Goal: Transaction & Acquisition: Book appointment/travel/reservation

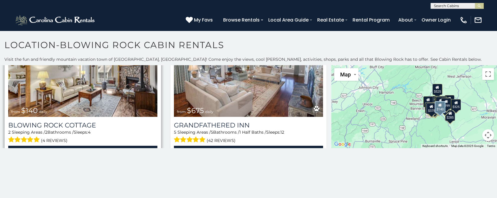
scroll to position [1012, 0]
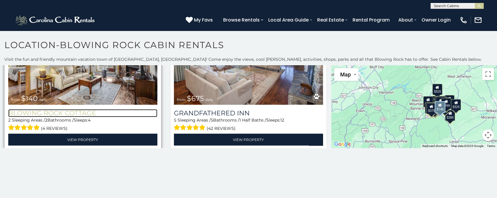
click at [55, 109] on h3 "Blowing Rock Cottage" at bounding box center [82, 113] width 149 height 8
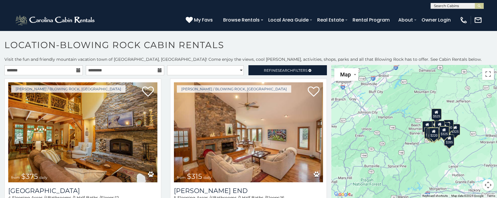
click at [438, 149] on div "$375 $315 $380 $695 $299 $125 $275 $140 $325 $315 $375 $285 $140 $675 $250 $930…" at bounding box center [415, 131] width 166 height 133
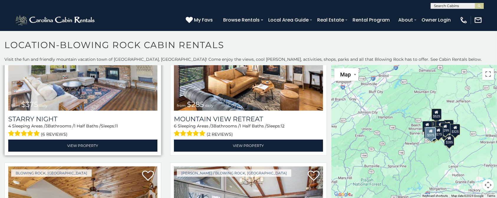
scroll to position [944, 0]
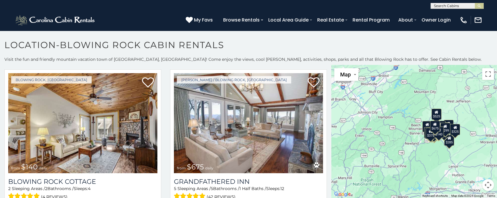
click at [437, 136] on div "$140" at bounding box center [439, 132] width 10 height 11
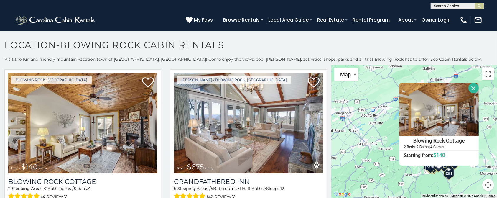
scroll to position [3, 0]
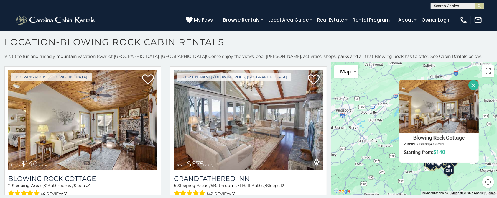
click at [486, 182] on button "Map camera controls" at bounding box center [489, 182] width 12 height 12
click at [469, 152] on button "Zoom in" at bounding box center [474, 153] width 12 height 12
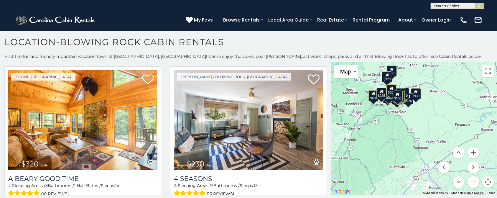
drag, startPoint x: 419, startPoint y: 176, endPoint x: 352, endPoint y: 85, distance: 113.3
click at [352, 85] on div "$315 $380 $695 $315 $675 $930 $299 $525 $400 $226 $150 $190 $320 $230 $260 $190…" at bounding box center [415, 128] width 166 height 133
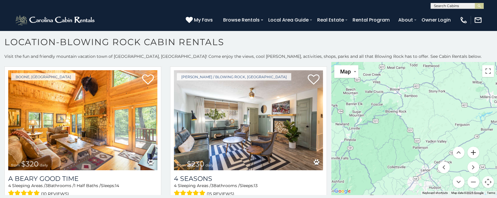
click at [468, 150] on button "Zoom in" at bounding box center [474, 153] width 12 height 12
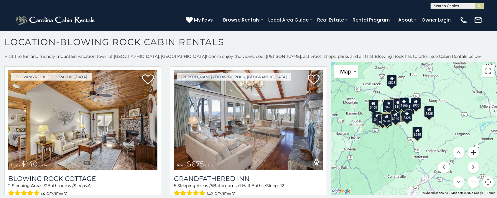
click at [469, 150] on button "Zoom in" at bounding box center [474, 153] width 12 height 12
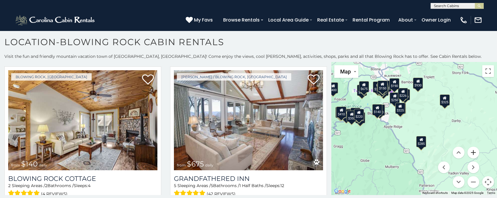
click at [473, 150] on button "Zoom in" at bounding box center [474, 153] width 12 height 12
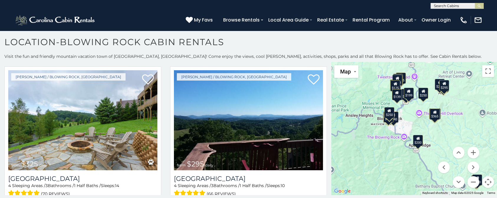
drag, startPoint x: 379, startPoint y: 107, endPoint x: 427, endPoint y: 128, distance: 52.7
click at [427, 128] on div "$695 $299 $125 $275 $140 $325 $285 $140 $250 $140 $226 $350 $325 $295 $240 $190…" at bounding box center [415, 128] width 166 height 133
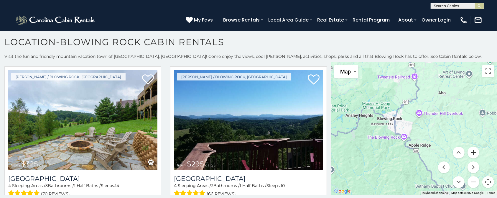
click at [468, 153] on button "Zoom in" at bounding box center [474, 153] width 12 height 12
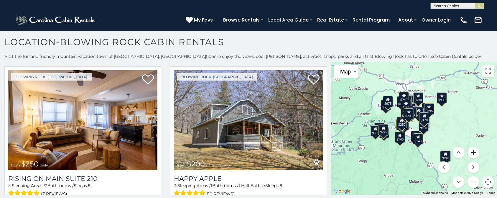
click at [469, 154] on button "Zoom in" at bounding box center [474, 153] width 12 height 12
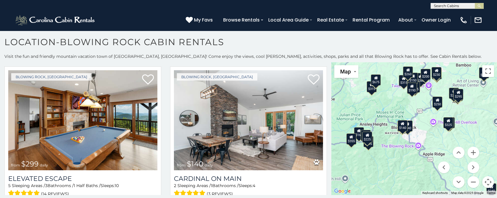
drag, startPoint x: 391, startPoint y: 137, endPoint x: 407, endPoint y: 137, distance: 15.3
click at [407, 137] on div "$315 $380 $695 $299 $125 $275 $140 $315 $140 $675 $250 $930 $299 $140 $226 $345…" at bounding box center [415, 128] width 166 height 133
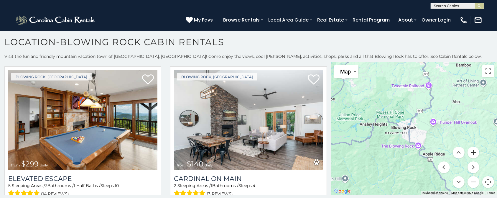
click at [471, 152] on button "Zoom in" at bounding box center [474, 153] width 12 height 12
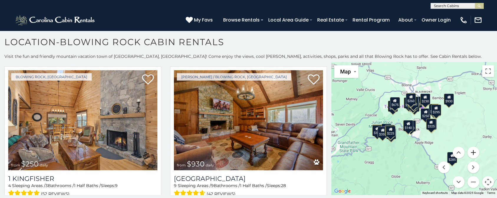
click at [471, 152] on button "Zoom in" at bounding box center [474, 153] width 12 height 12
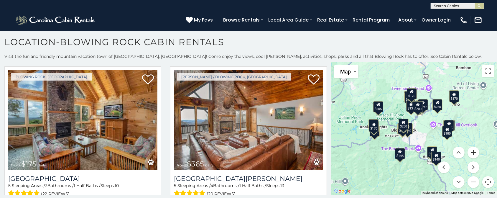
click at [472, 152] on button "Zoom in" at bounding box center [474, 153] width 12 height 12
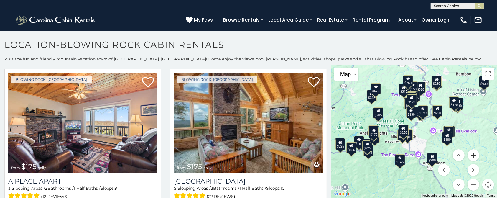
scroll to position [0, 0]
click at [468, 169] on button "Move right" at bounding box center [474, 170] width 12 height 12
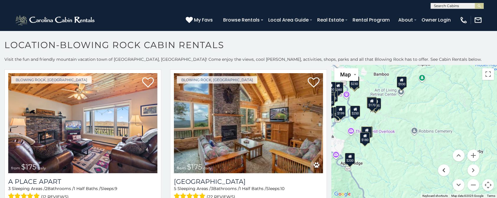
click at [442, 170] on button "Move left" at bounding box center [444, 170] width 12 height 12
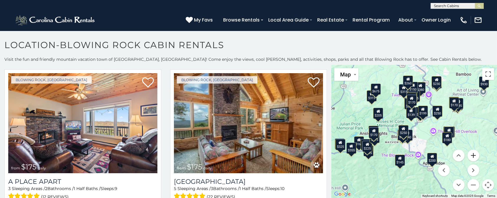
click at [470, 156] on button "Zoom in" at bounding box center [474, 156] width 12 height 12
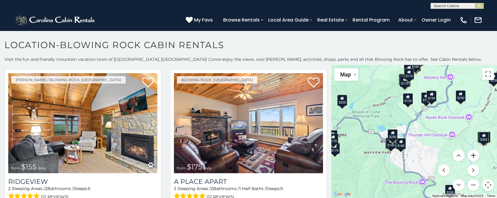
click at [473, 157] on button "Zoom in" at bounding box center [474, 156] width 12 height 12
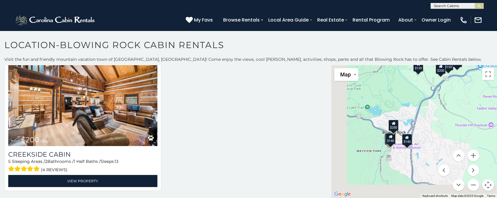
scroll to position [801, 0]
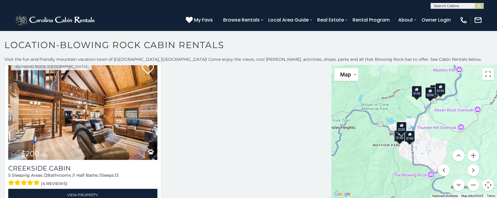
drag, startPoint x: 411, startPoint y: 156, endPoint x: 435, endPoint y: 108, distance: 54.1
click at [434, 107] on div "$125 $275 $140 $140 $140 $155 $150 $199 $250 $139 $200" at bounding box center [415, 131] width 166 height 133
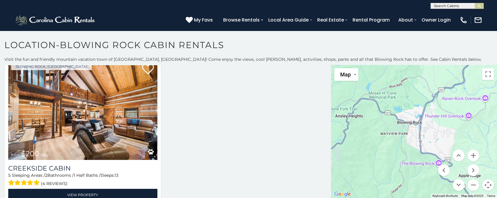
drag, startPoint x: 427, startPoint y: 146, endPoint x: 435, endPoint y: 134, distance: 14.4
click at [435, 134] on div at bounding box center [415, 131] width 166 height 133
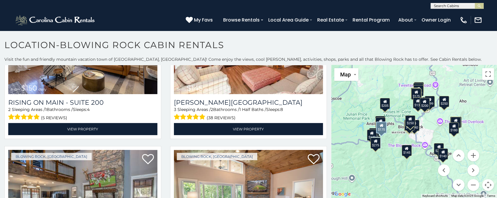
scroll to position [1337, 0]
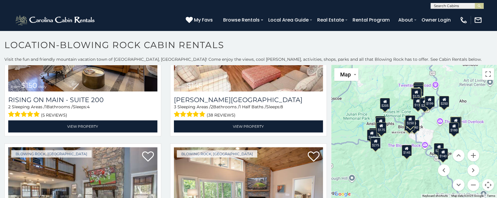
click at [415, 129] on div "$140" at bounding box center [415, 125] width 10 height 11
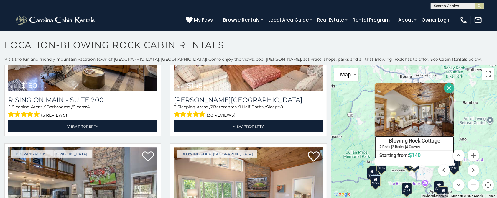
click at [417, 139] on h4 "Blowing Rock Cottage" at bounding box center [414, 140] width 79 height 9
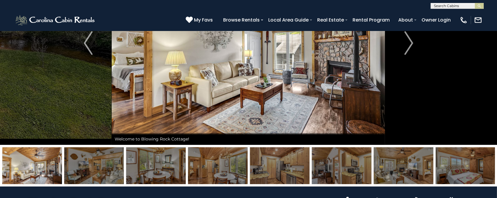
scroll to position [39, 0]
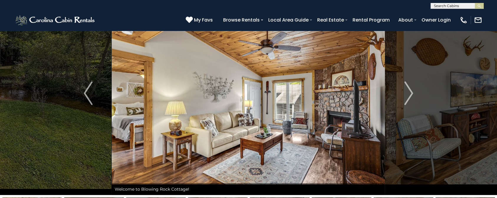
click at [269, 160] on img at bounding box center [248, 93] width 273 height 204
click at [88, 99] on img "Previous" at bounding box center [88, 93] width 9 height 24
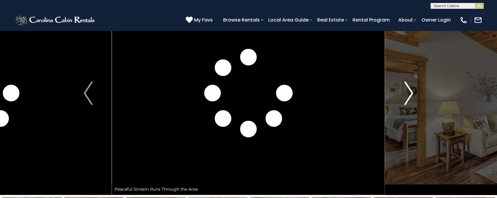
click at [408, 96] on img "Next" at bounding box center [409, 93] width 9 height 24
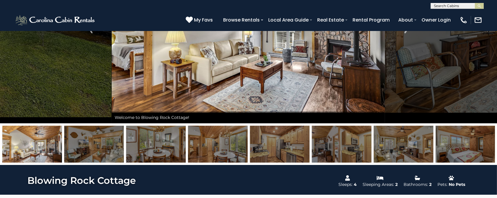
scroll to position [118, 0]
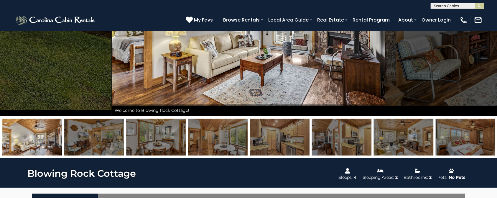
click at [73, 142] on img at bounding box center [94, 137] width 60 height 37
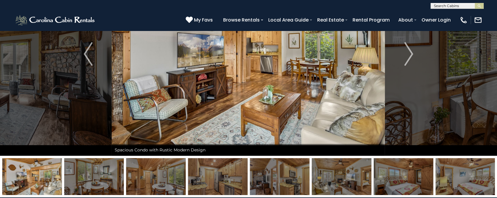
scroll to position [39, 0]
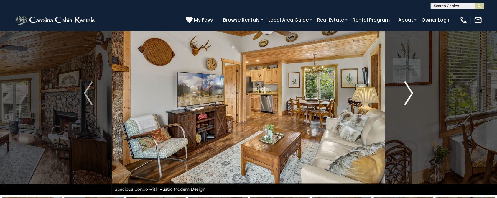
click at [408, 100] on img "Next" at bounding box center [409, 93] width 9 height 24
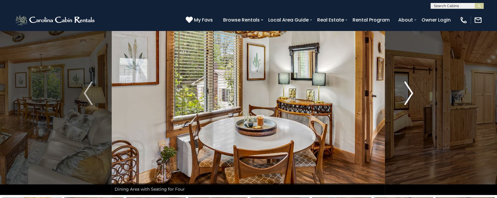
click at [408, 100] on img "Next" at bounding box center [409, 93] width 9 height 24
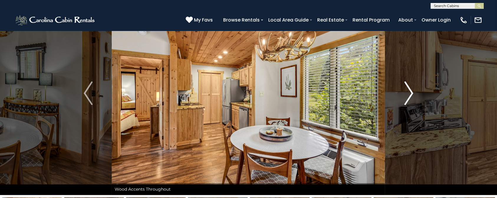
click at [408, 97] on img "Next" at bounding box center [409, 93] width 9 height 24
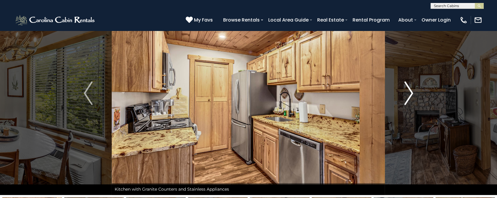
click at [408, 97] on img "Next" at bounding box center [409, 93] width 9 height 24
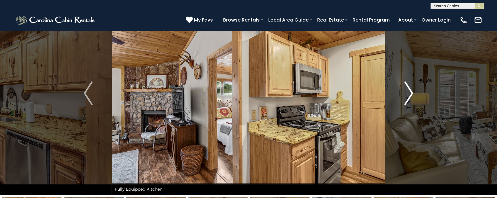
click at [408, 97] on img "Next" at bounding box center [409, 93] width 9 height 24
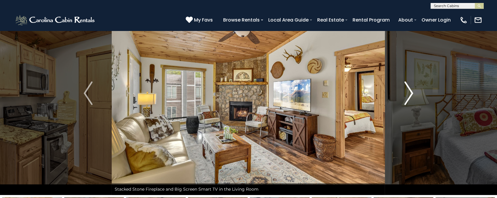
click at [408, 97] on img "Next" at bounding box center [409, 93] width 9 height 24
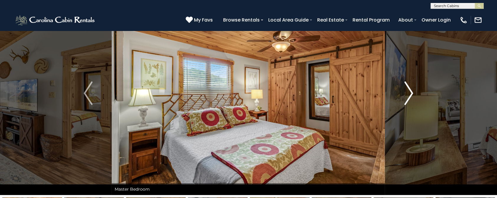
click at [408, 97] on img "Next" at bounding box center [409, 93] width 9 height 24
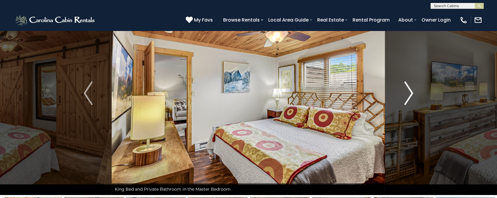
click at [411, 96] on img "Next" at bounding box center [409, 93] width 9 height 24
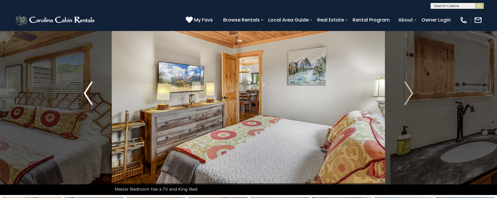
click at [92, 94] on img "Previous" at bounding box center [88, 93] width 9 height 24
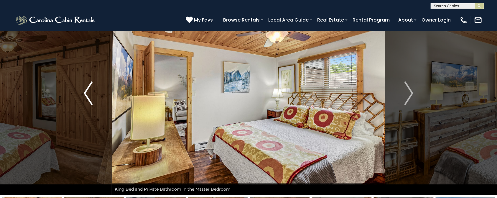
click at [93, 94] on button "Previous" at bounding box center [88, 93] width 47 height 204
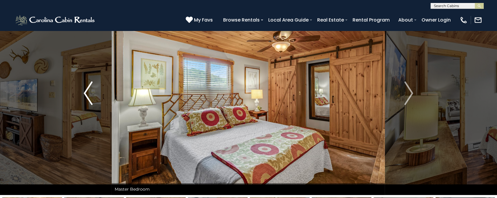
click at [95, 94] on button "Previous" at bounding box center [88, 93] width 47 height 204
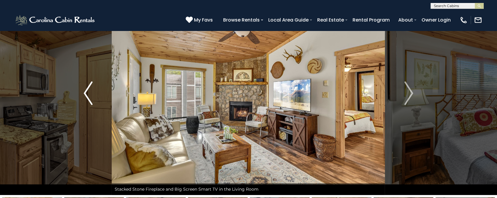
click at [96, 95] on button "Previous" at bounding box center [88, 93] width 47 height 204
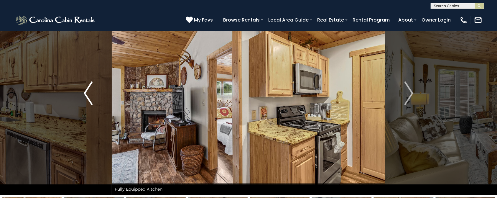
click at [97, 95] on button "Previous" at bounding box center [88, 93] width 47 height 204
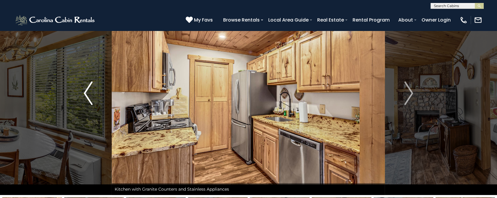
click at [97, 95] on button "Previous" at bounding box center [88, 93] width 47 height 204
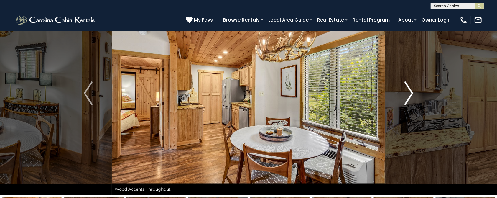
click at [411, 94] on img "Next" at bounding box center [409, 93] width 9 height 24
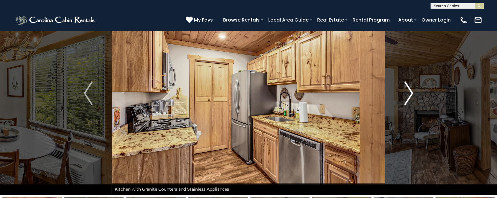
click at [411, 94] on img "Next" at bounding box center [409, 93] width 9 height 24
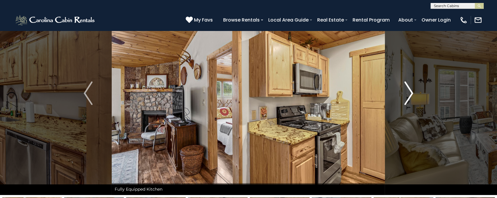
click at [411, 94] on img "Next" at bounding box center [409, 93] width 9 height 24
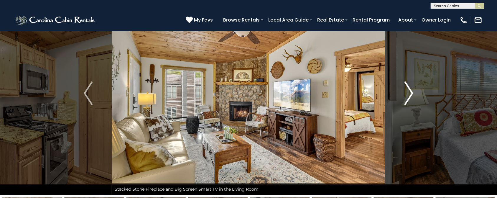
click at [411, 94] on img "Next" at bounding box center [409, 93] width 9 height 24
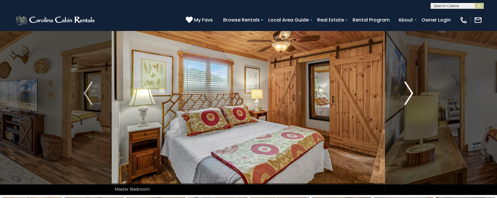
click at [411, 94] on img "Next" at bounding box center [409, 93] width 9 height 24
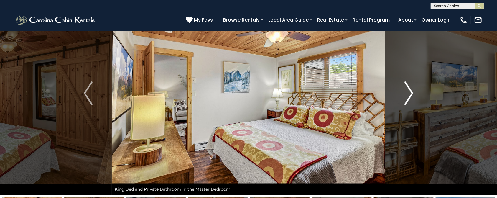
click at [411, 94] on img "Next" at bounding box center [409, 93] width 9 height 24
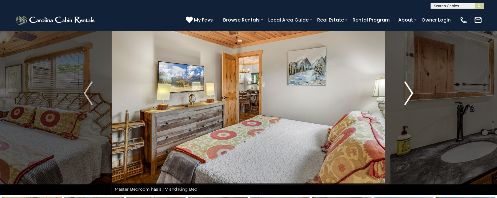
click at [411, 94] on img "Next" at bounding box center [409, 93] width 9 height 24
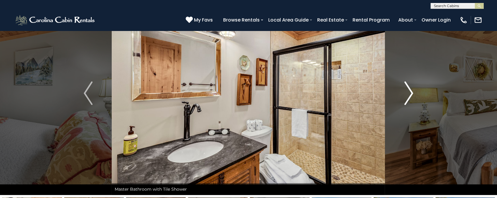
click at [411, 94] on img "Next" at bounding box center [409, 93] width 9 height 24
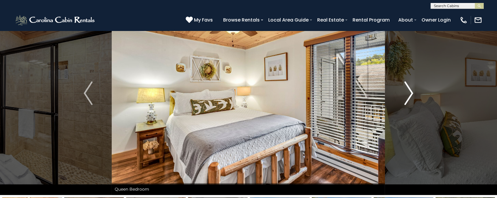
click at [411, 94] on img "Next" at bounding box center [409, 93] width 9 height 24
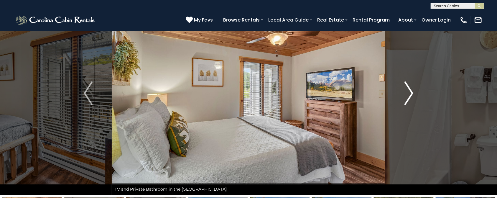
click at [411, 94] on img "Next" at bounding box center [409, 93] width 9 height 24
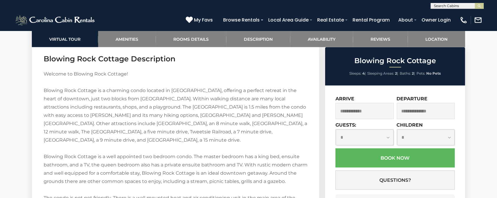
scroll to position [668, 0]
